Goal: Navigation & Orientation: Find specific page/section

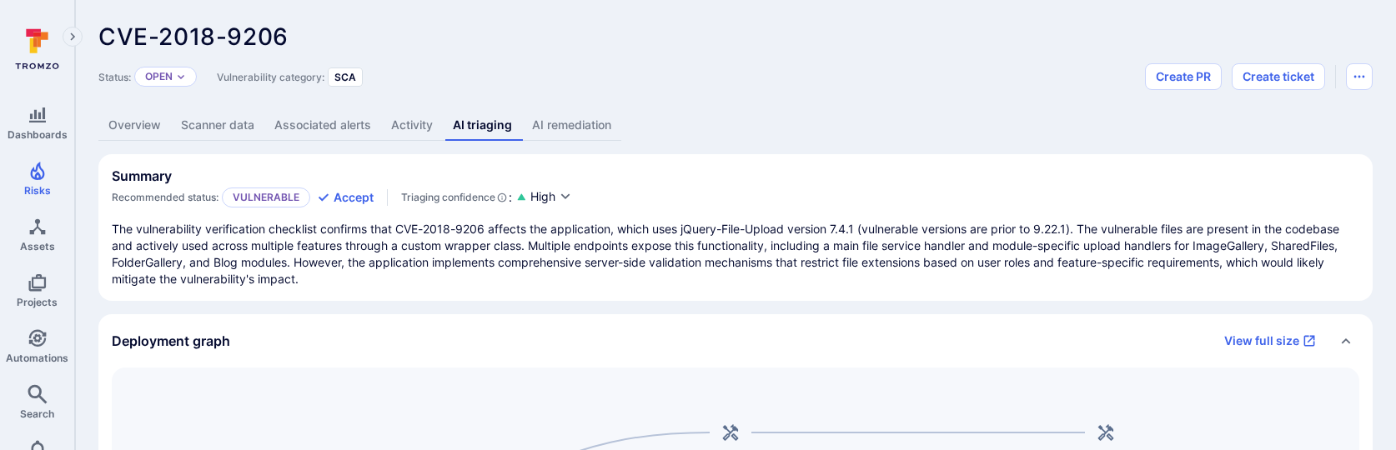
scroll to position [118, 0]
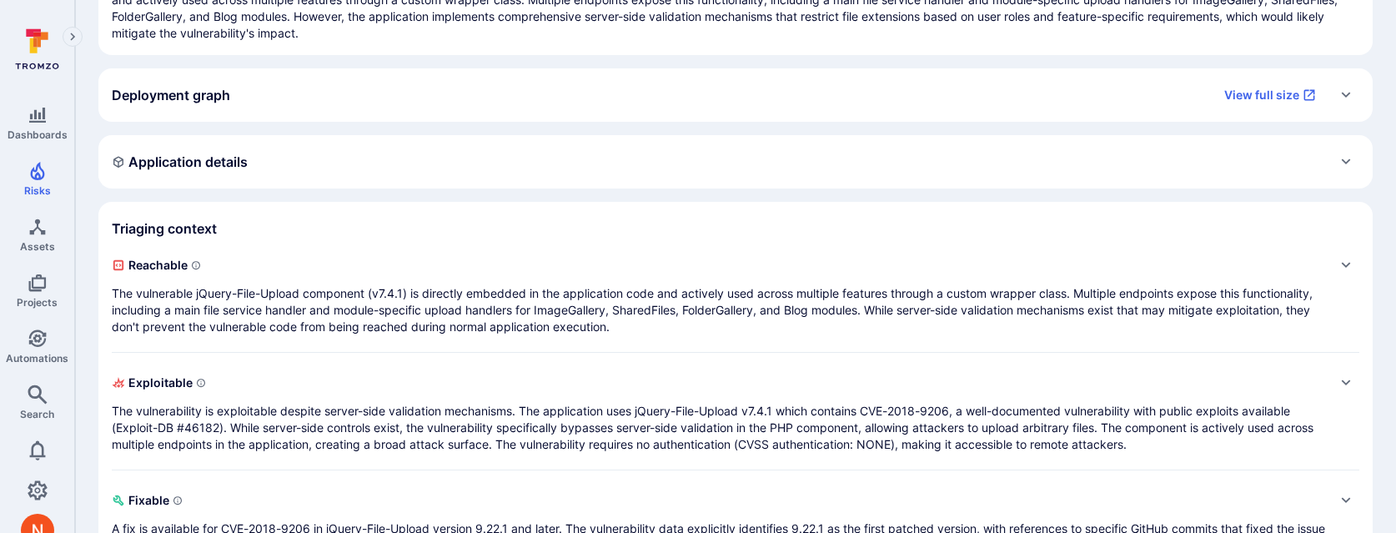
scroll to position [268, 0]
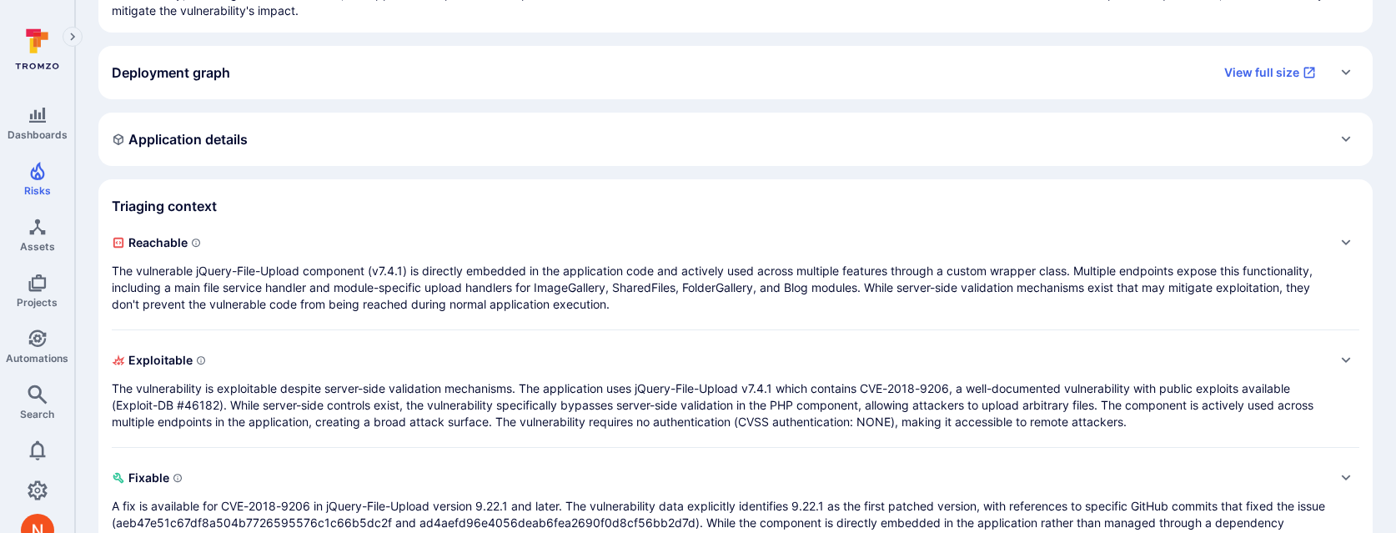
click at [739, 94] on div "Deployment graph View full size" at bounding box center [735, 72] width 1274 height 53
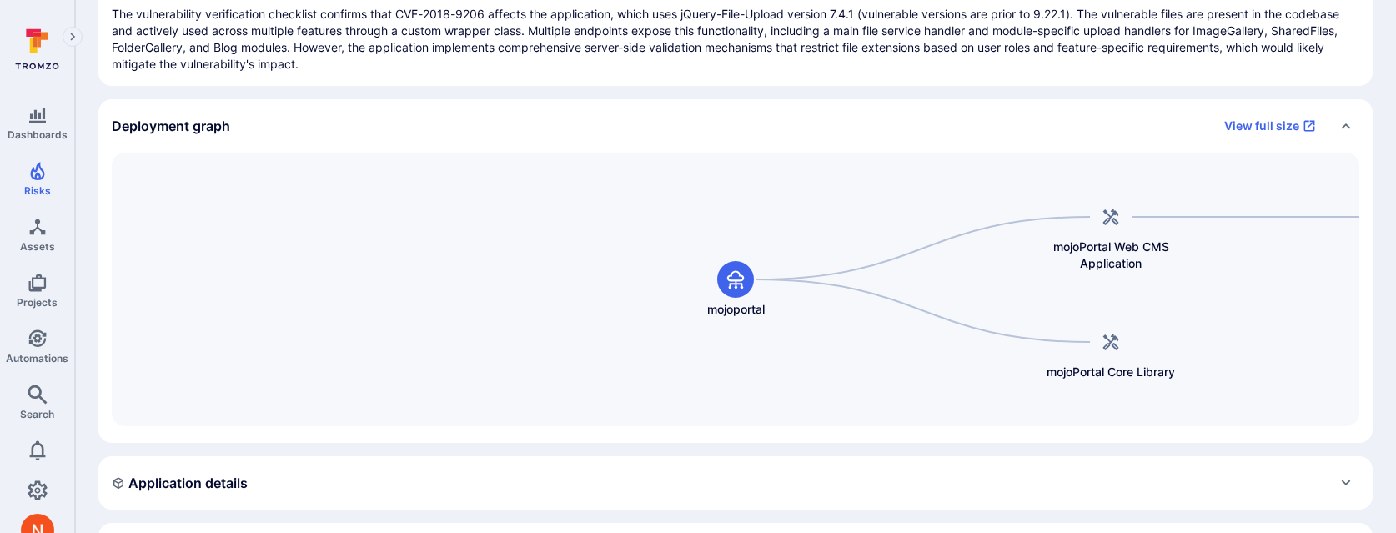
scroll to position [207, 0]
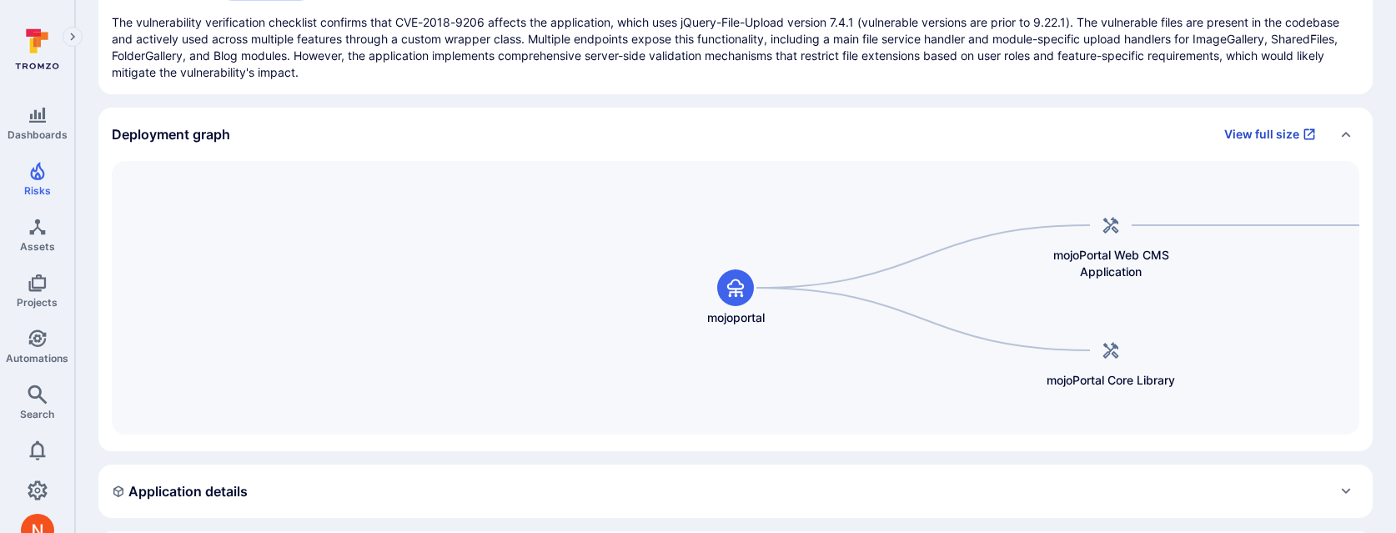
click at [1254, 133] on link "View full size" at bounding box center [1270, 134] width 112 height 27
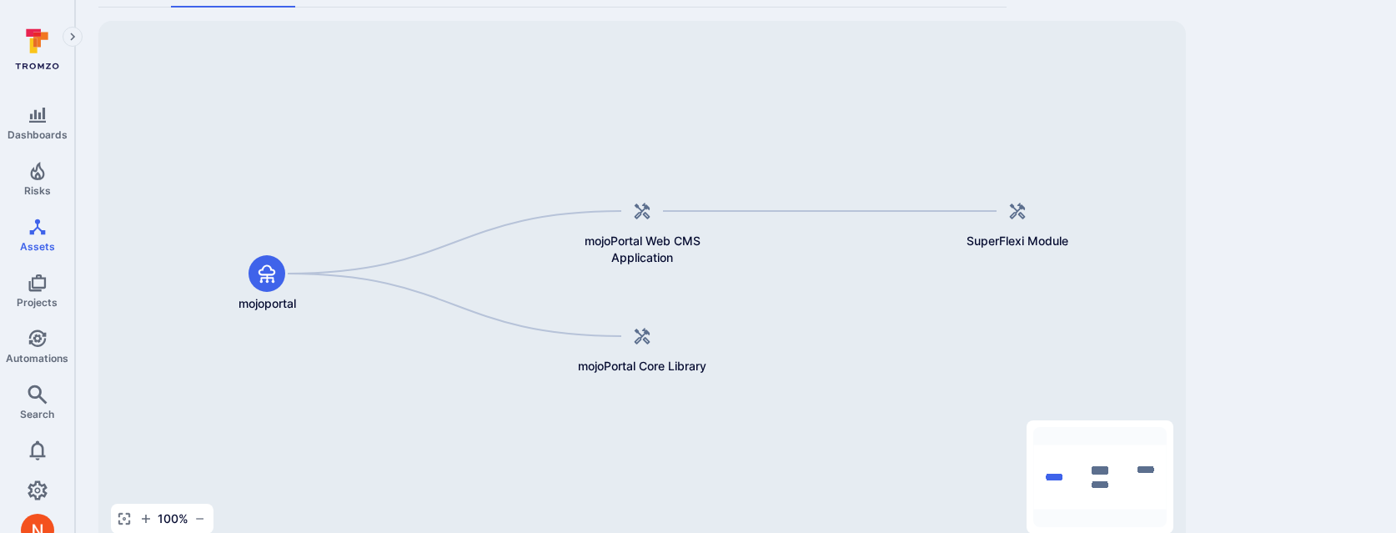
scroll to position [130, 0]
